Goal: Check status: Check status

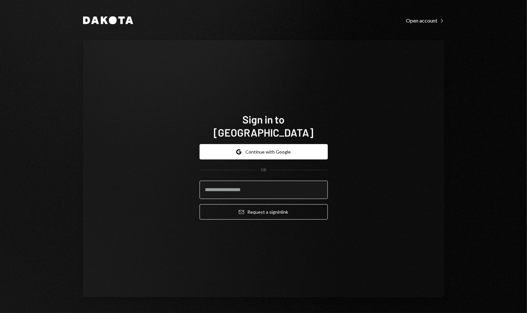
click at [268, 185] on input "email" at bounding box center [264, 190] width 128 height 18
click at [264, 187] on input "email" at bounding box center [264, 190] width 128 height 18
type input "*"
type input "**********"
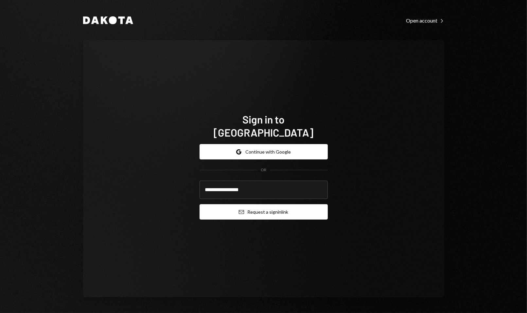
click at [251, 210] on button "Email Request a sign in link" at bounding box center [264, 211] width 128 height 15
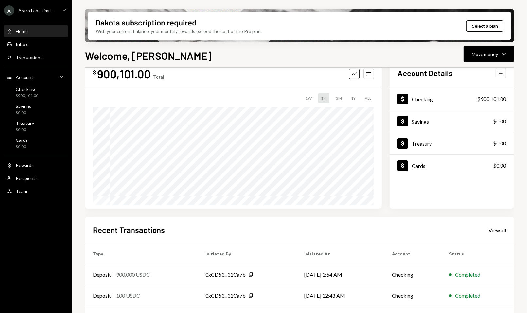
scroll to position [39, 0]
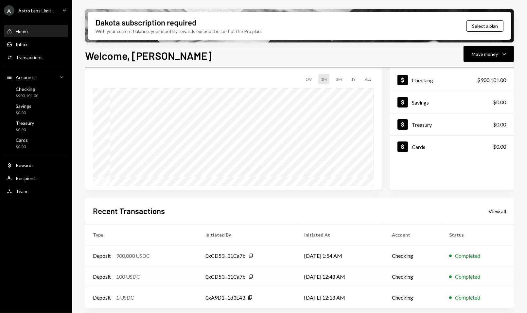
click at [189, 273] on td "Deposit 100 USDC" at bounding box center [141, 277] width 113 height 21
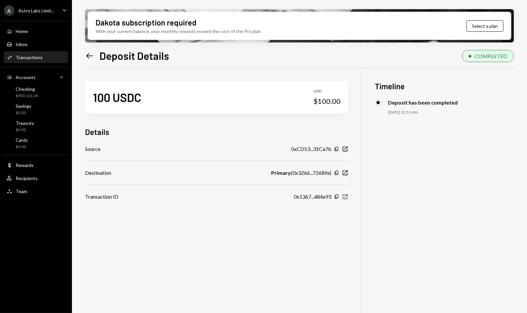
click at [346, 197] on icon "New Window" at bounding box center [345, 197] width 7 height 7
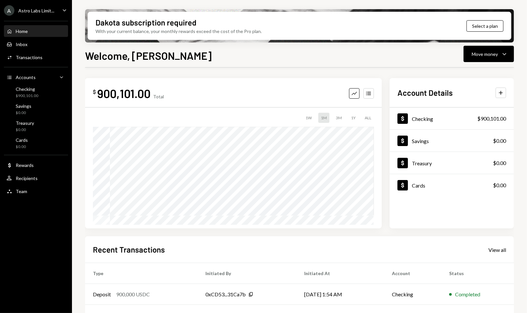
scroll to position [39, 0]
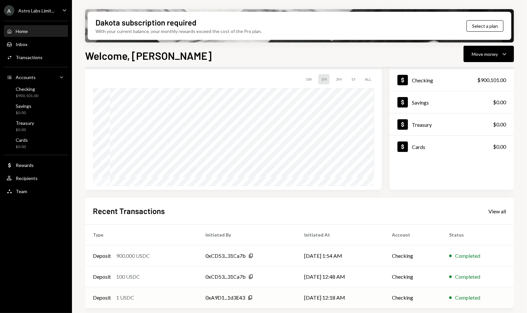
click at [232, 301] on div "0xA9D1...1d3E43" at bounding box center [225, 298] width 40 height 8
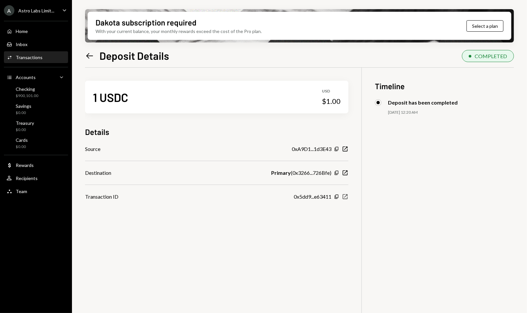
click at [345, 195] on icon "New Window" at bounding box center [345, 197] width 7 height 7
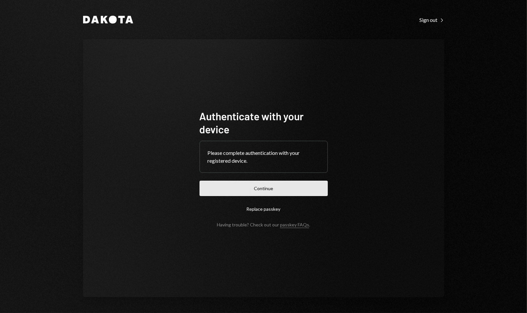
click at [222, 186] on button "Continue" at bounding box center [264, 188] width 128 height 15
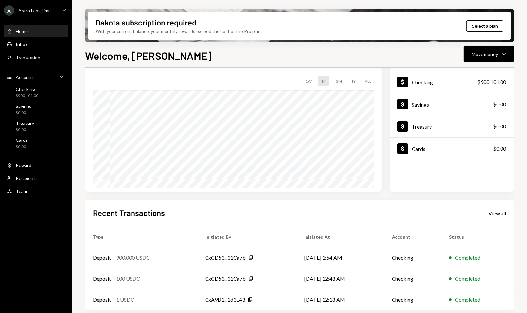
scroll to position [39, 0]
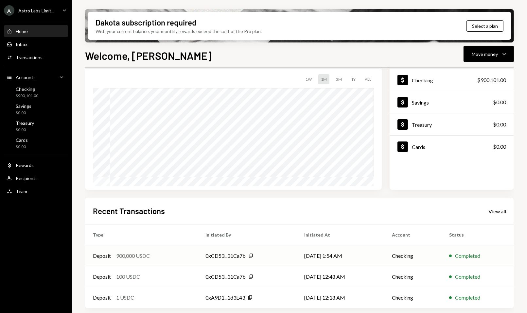
click at [194, 254] on td "Deposit 900,000 USDC" at bounding box center [141, 256] width 113 height 21
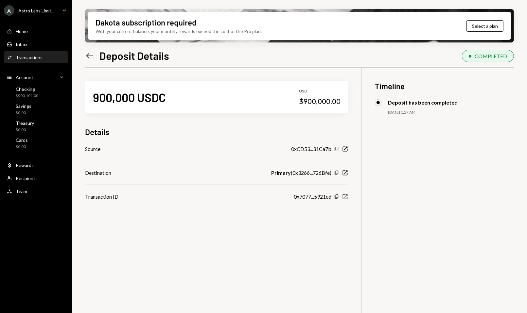
click at [346, 198] on icon "New Window" at bounding box center [345, 197] width 7 height 7
